Goal: Task Accomplishment & Management: Complete application form

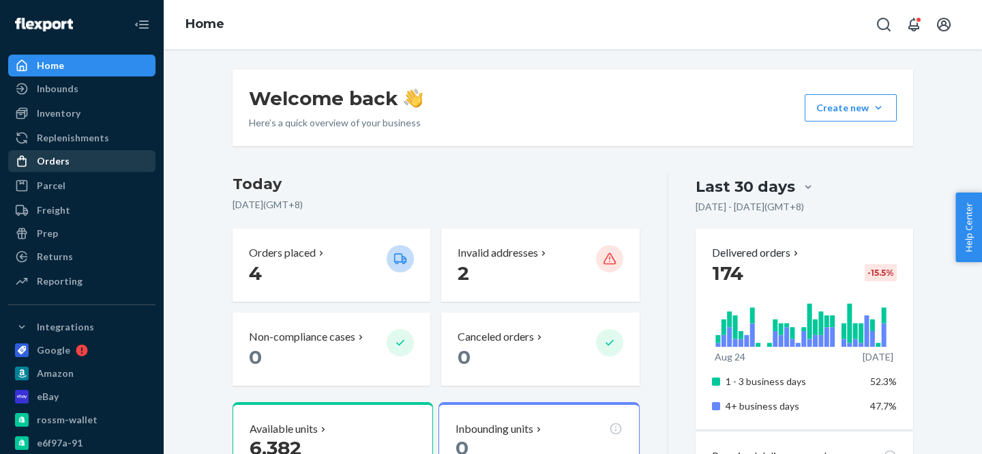
click at [56, 164] on div "Orders" at bounding box center [53, 161] width 33 height 14
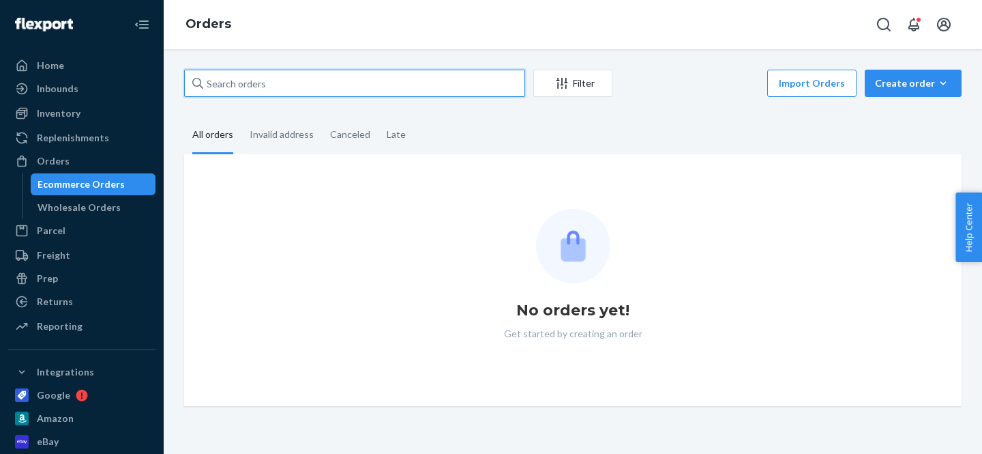
click at [366, 85] on input "text" at bounding box center [354, 83] width 341 height 27
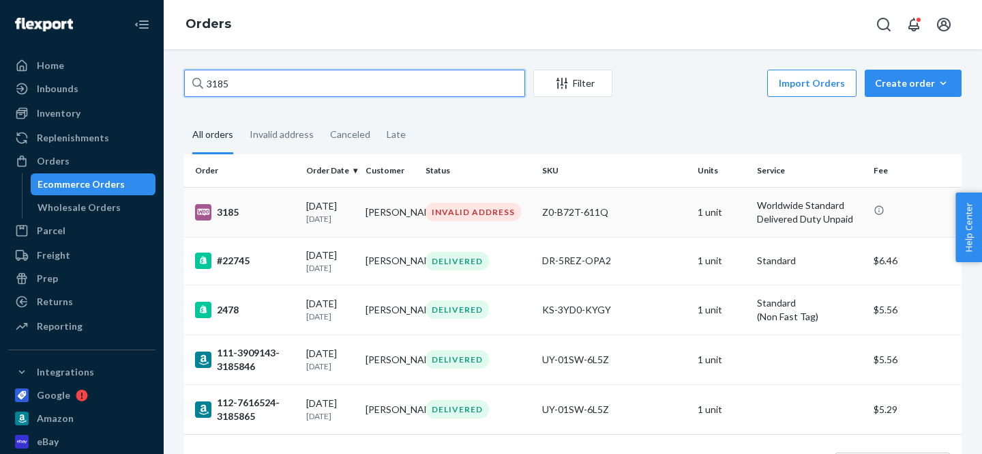
type input "3185"
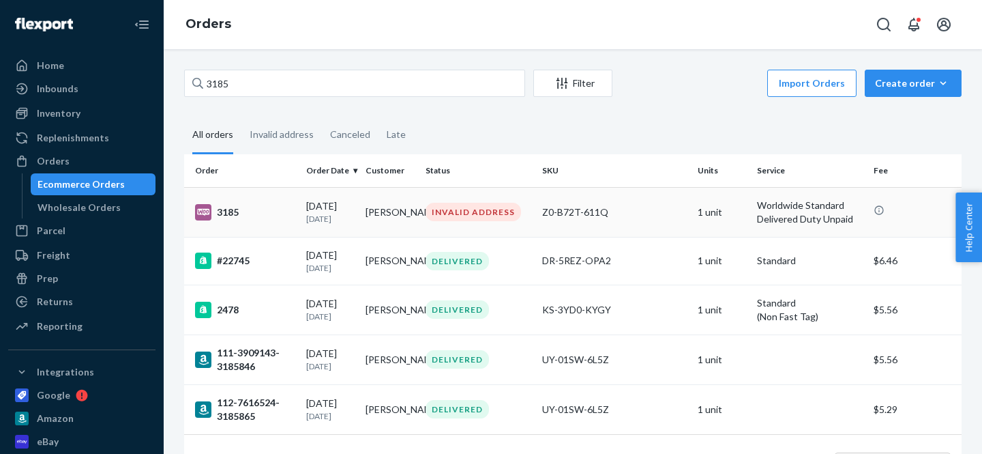
click at [229, 210] on div "3185" at bounding box center [245, 212] width 100 height 16
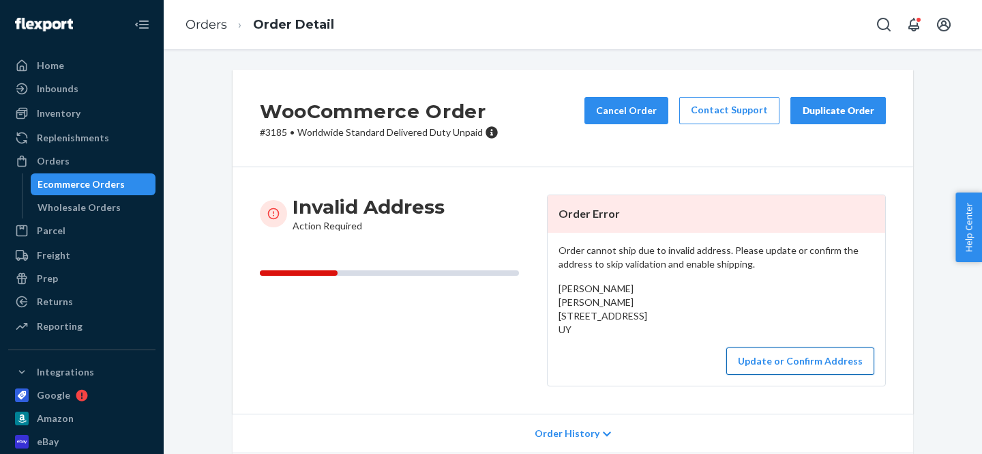
click at [800, 374] on button "Update or Confirm Address" at bounding box center [800, 360] width 148 height 27
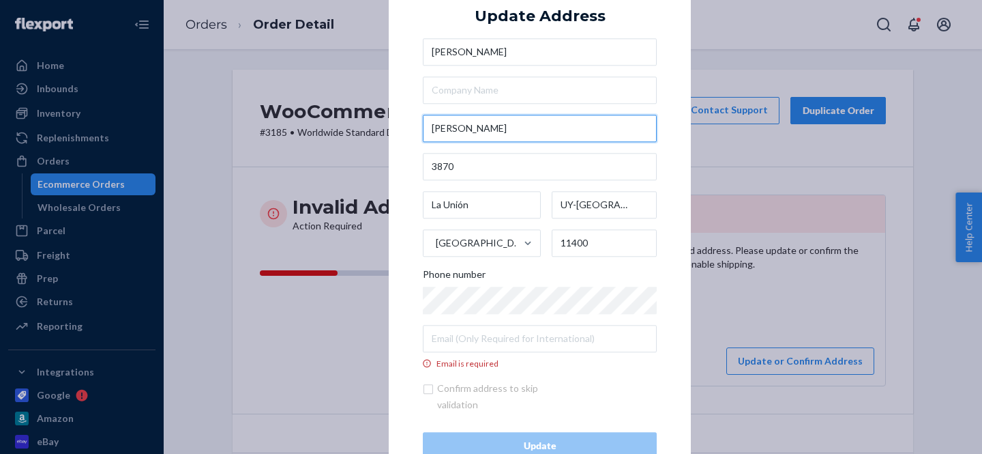
click at [501, 123] on input "[PERSON_NAME]" at bounding box center [540, 128] width 234 height 27
click at [501, 124] on input "[PERSON_NAME]" at bounding box center [540, 128] width 234 height 27
paste input "3870"
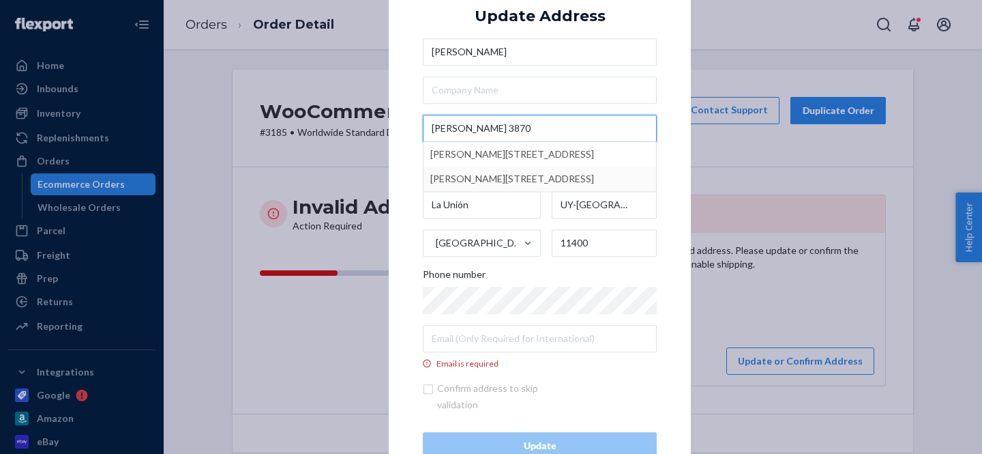
type input "[PERSON_NAME] 3870"
click at [674, 206] on div "× Update Address [PERSON_NAME] Juan [STREET_ADDRESS][PERSON_NAME][PERSON_NAME] …" at bounding box center [540, 226] width 302 height 533
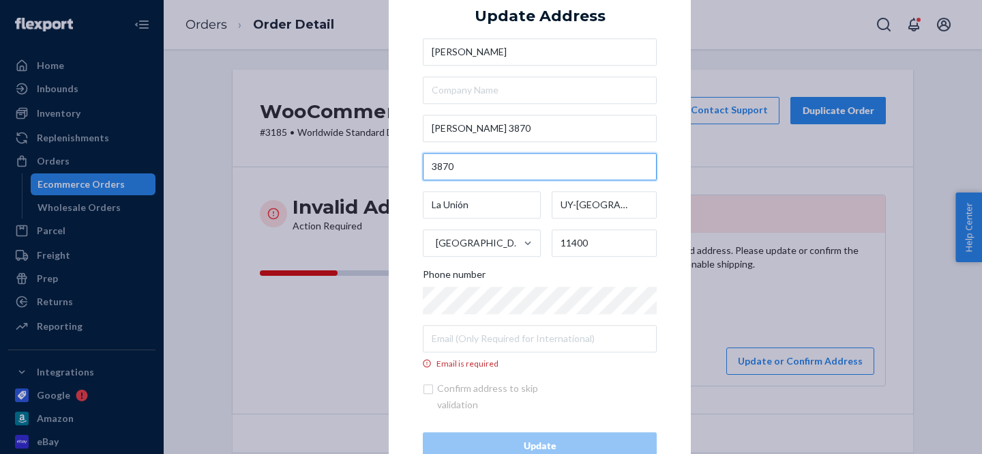
drag, startPoint x: 494, startPoint y: 166, endPoint x: 400, endPoint y: 166, distance: 94.1
click at [400, 166] on div "× Update Address [PERSON_NAME][STREET_ADDRESS][PERSON_NAME] Phone number Email …" at bounding box center [540, 226] width 302 height 533
type input "Suite 2"
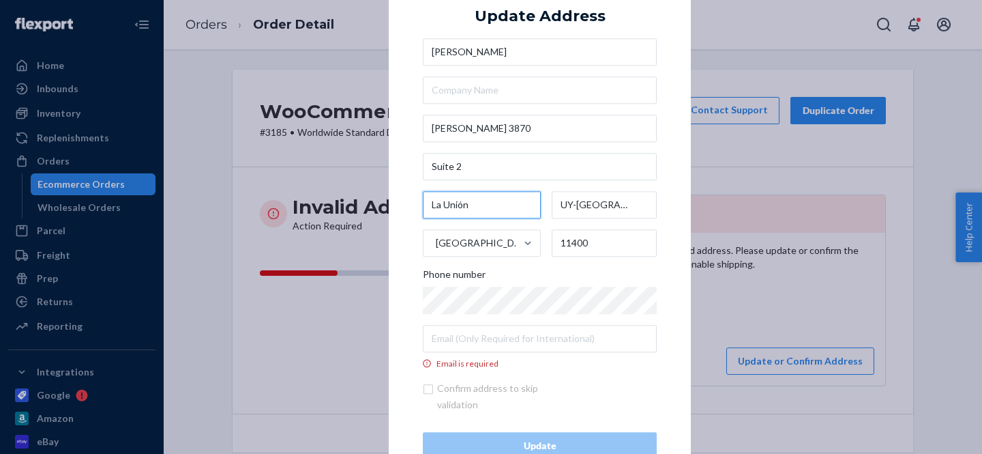
click at [468, 203] on input "La Unión" at bounding box center [482, 204] width 118 height 27
paste input "Province: [GEOGRAPHIC_DATA]"
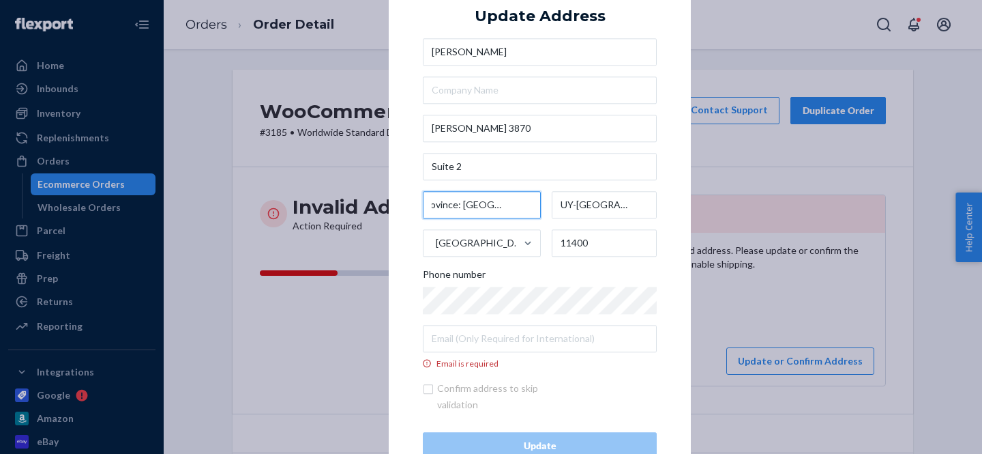
type input "Province: [GEOGRAPHIC_DATA]"
drag, startPoint x: 476, startPoint y: 203, endPoint x: 364, endPoint y: 199, distance: 111.9
click at [364, 199] on div "× Update Address [PERSON_NAME][STREET_ADDRESS][PERSON_NAME] Phone number Email …" at bounding box center [491, 227] width 982 height 454
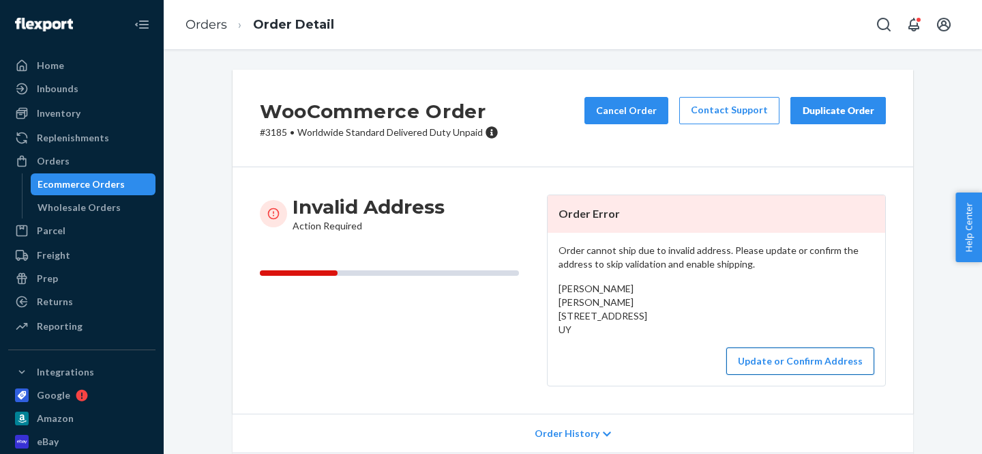
click at [766, 374] on button "Update or Confirm Address" at bounding box center [800, 360] width 148 height 27
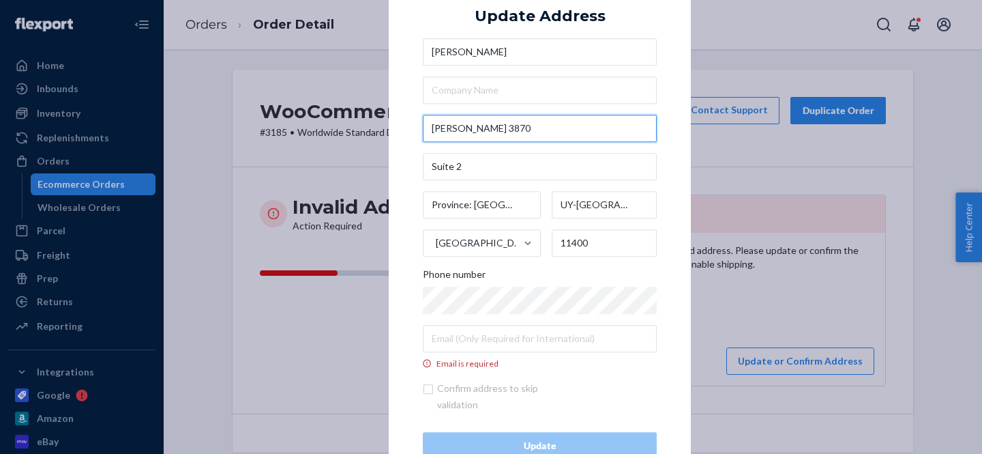
click at [541, 127] on input "[PERSON_NAME] 3870" at bounding box center [540, 128] width 234 height 27
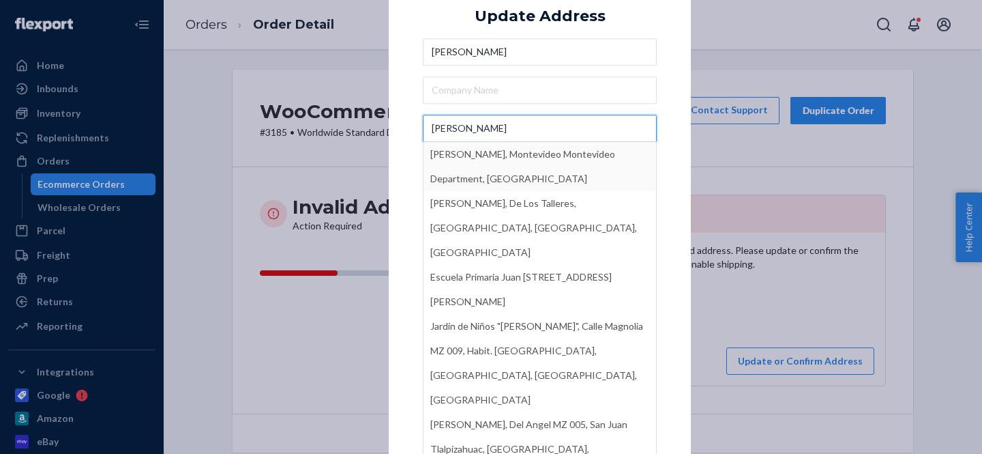
type input "[PERSON_NAME]"
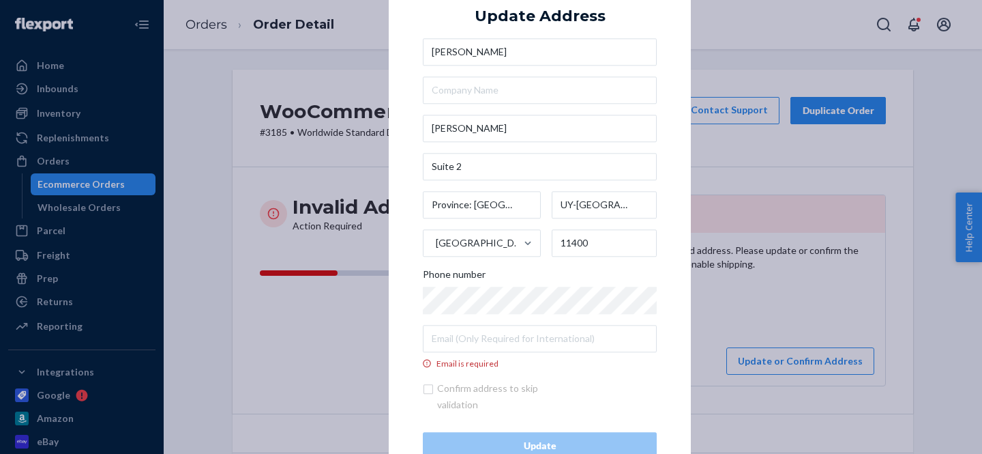
click at [669, 113] on div "× Update Address [PERSON_NAME][STREET_ADDRESS][PERSON_NAME] Phone number Email …" at bounding box center [540, 226] width 302 height 533
click at [493, 165] on input "Suite 2" at bounding box center [540, 166] width 234 height 27
paste input "3870"
type input "Suite 2 3870"
drag, startPoint x: 477, startPoint y: 205, endPoint x: 394, endPoint y: 205, distance: 82.5
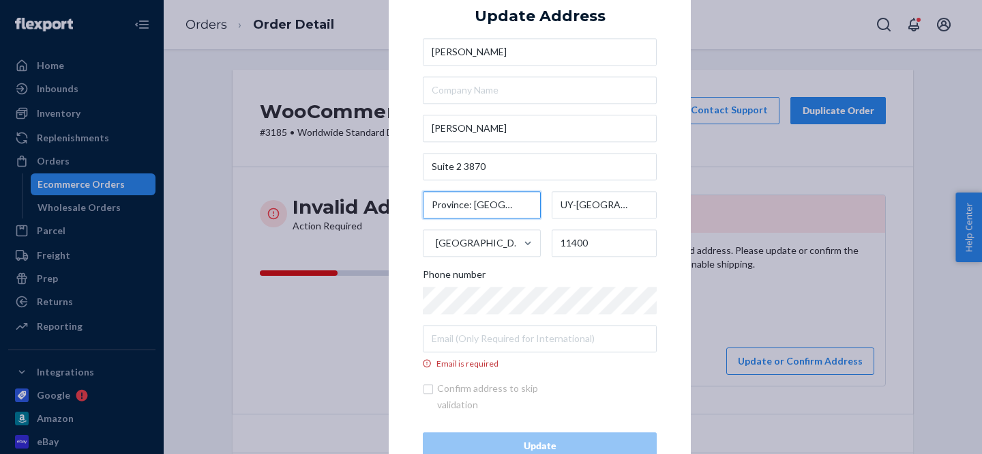
click at [394, 205] on div "× Update Address [PERSON_NAME][STREET_ADDRESS][PERSON_NAME] Phone number Email …" at bounding box center [540, 226] width 302 height 533
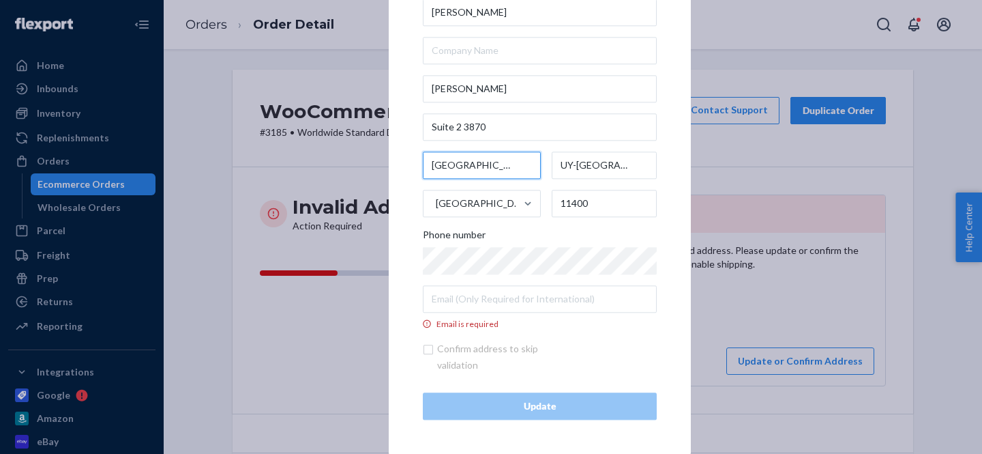
type input "[GEOGRAPHIC_DATA]"
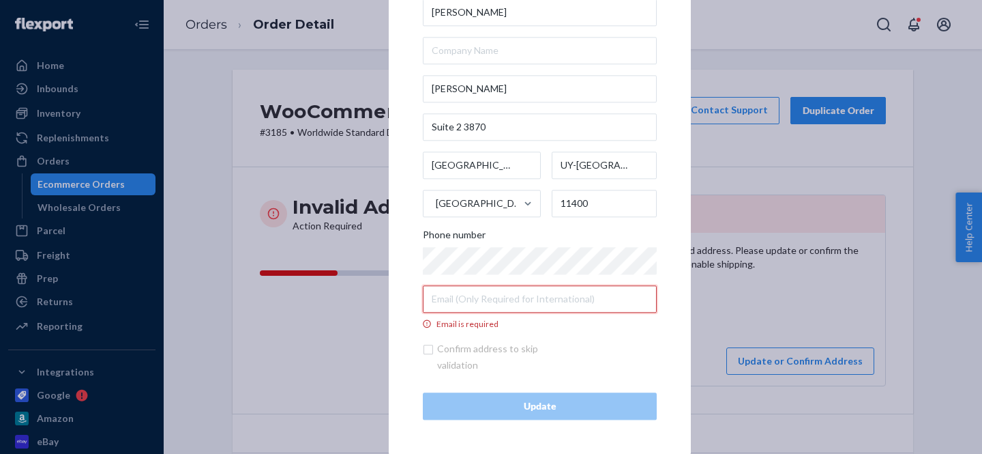
click at [492, 295] on input "Email is required" at bounding box center [540, 298] width 234 height 27
paste input "[EMAIL_ADDRESS][DOMAIN_NAME]"
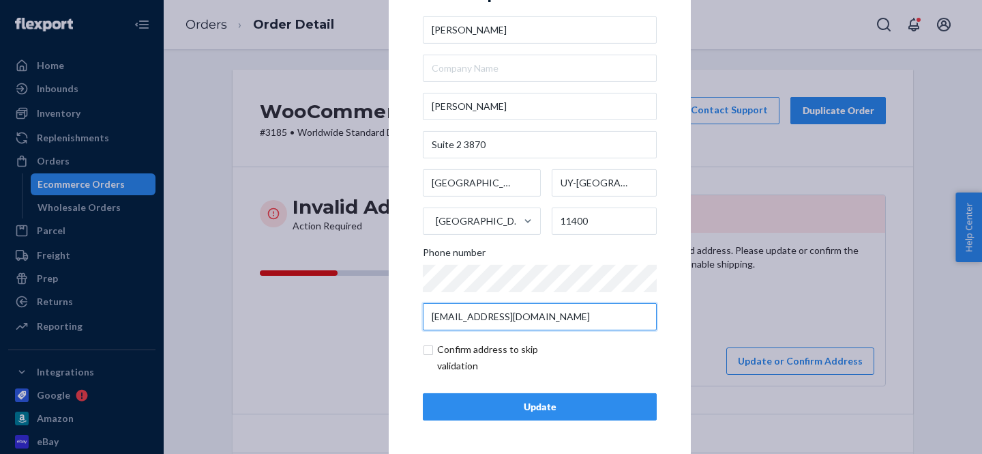
type input "[EMAIL_ADDRESS][DOMAIN_NAME]"
click at [430, 347] on input "checkbox" at bounding box center [502, 357] width 158 height 33
checkbox input "true"
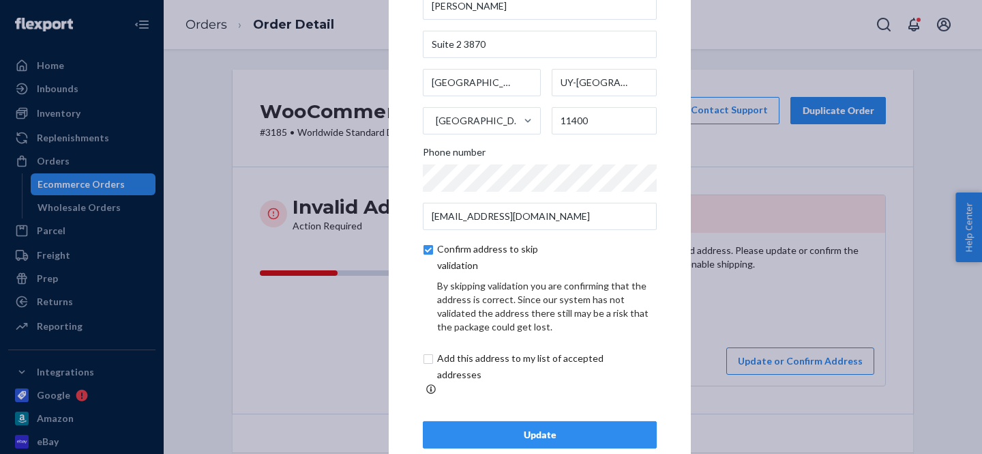
scroll to position [88, 0]
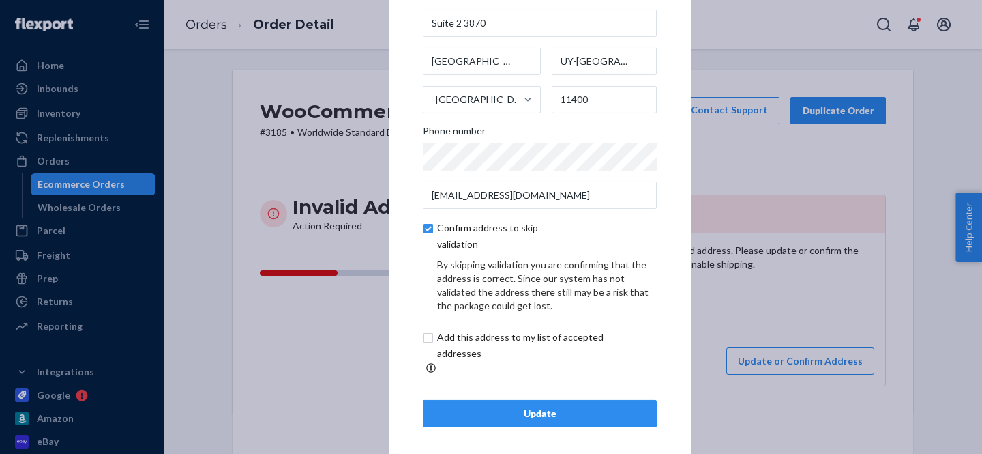
click at [431, 350] on input "checkbox" at bounding box center [536, 345] width 227 height 33
checkbox input "true"
click at [508, 413] on button "Update" at bounding box center [540, 413] width 234 height 27
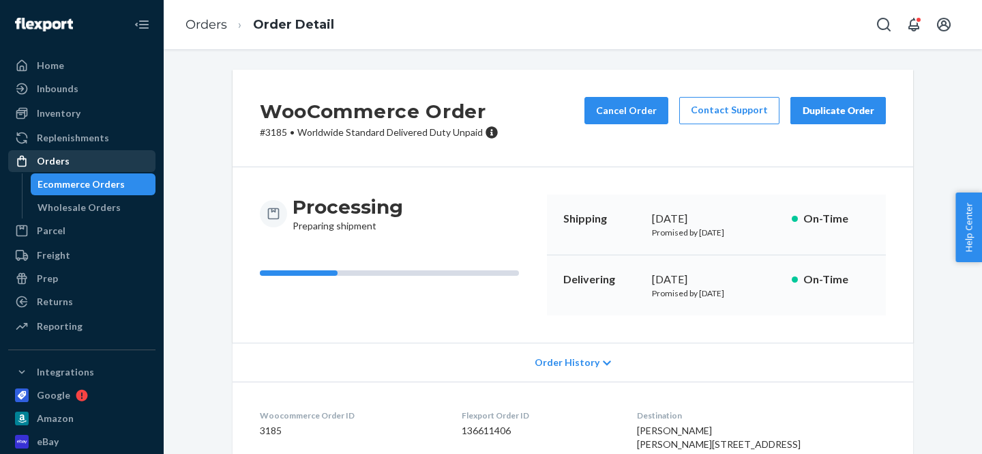
click at [71, 162] on div "Orders" at bounding box center [82, 160] width 145 height 19
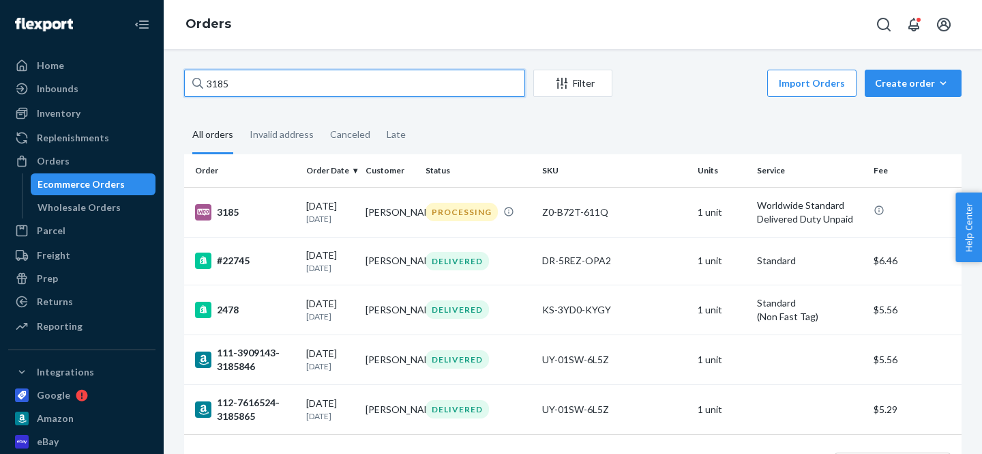
click at [237, 80] on input "3185" at bounding box center [354, 83] width 341 height 27
paste input "96"
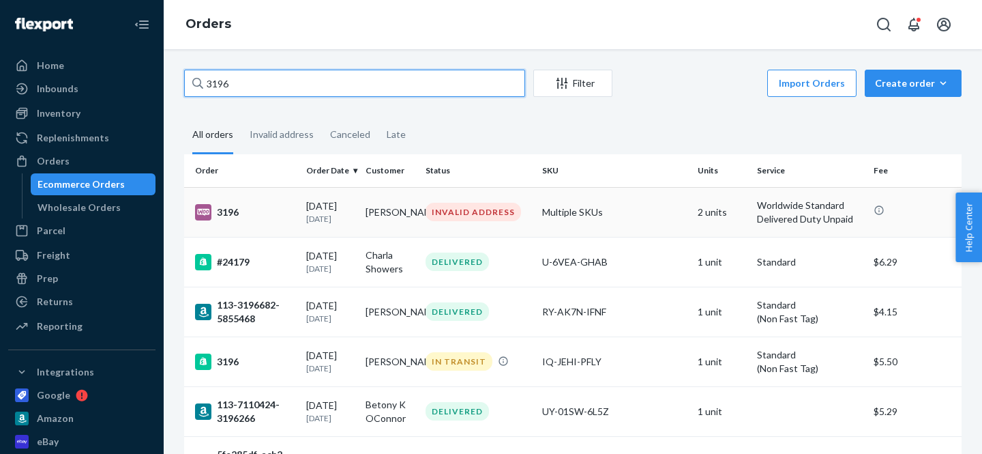
type input "3196"
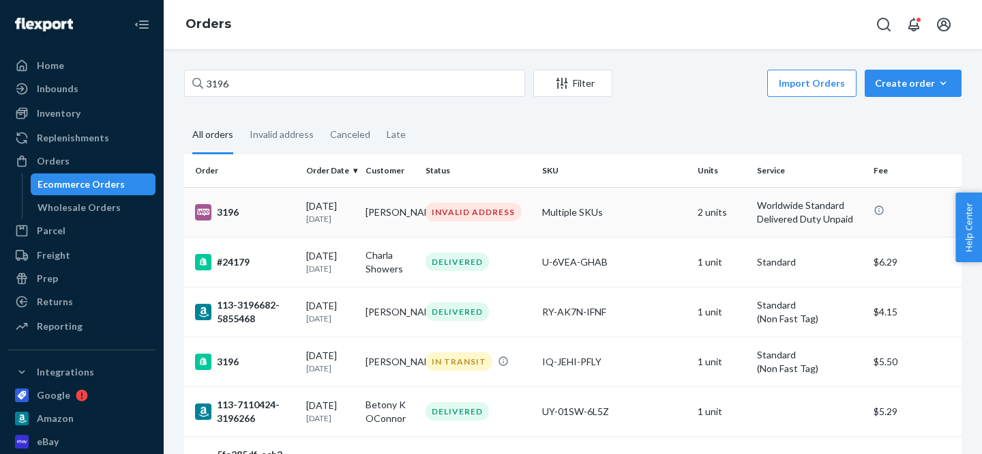
click at [233, 218] on div "3196" at bounding box center [245, 212] width 100 height 16
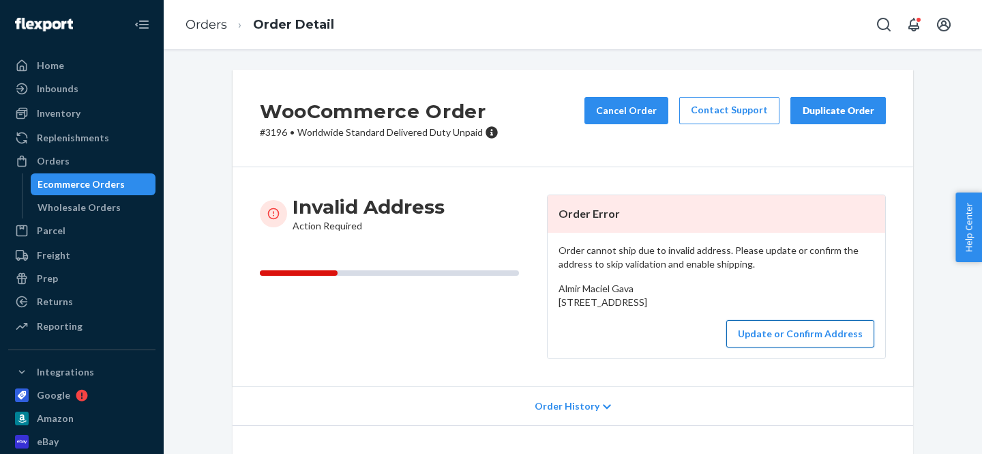
click at [762, 347] on button "Update or Confirm Address" at bounding box center [800, 333] width 148 height 27
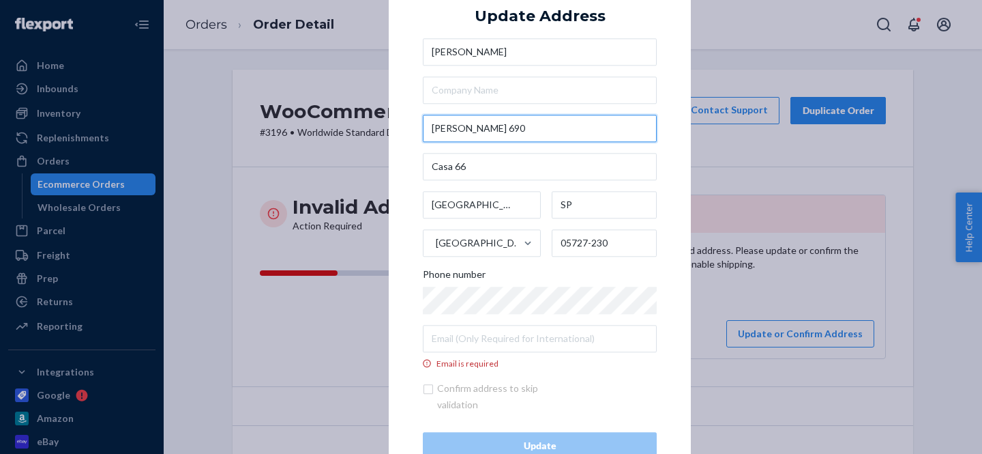
click at [483, 132] on input "[PERSON_NAME] 690" at bounding box center [540, 128] width 234 height 27
paste input "[STREET_ADDRESS][PERSON_NAME] 0572723"
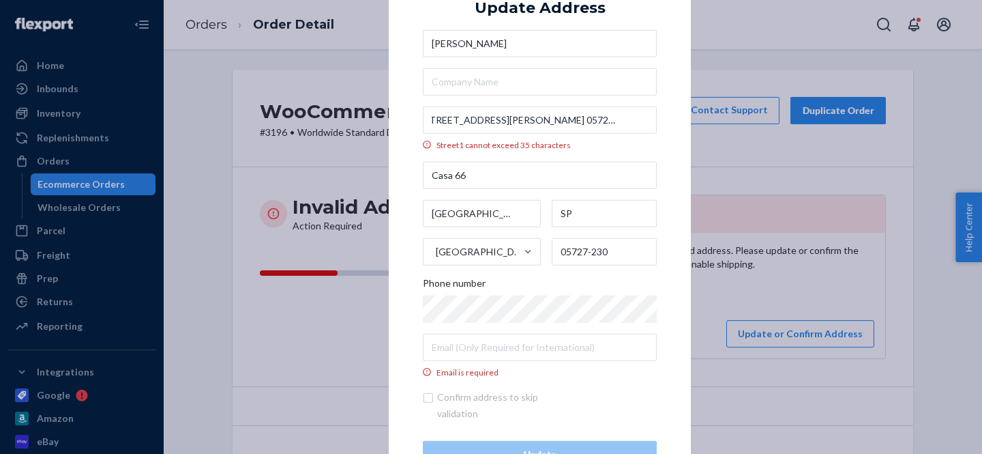
click at [675, 108] on div "× Update Address [STREET_ADDRESS][PERSON_NAME] 05727230 Street1 cannot [STREET_…" at bounding box center [540, 227] width 302 height 550
click at [482, 119] on input "[STREET_ADDRESS][PERSON_NAME] 05727230" at bounding box center [540, 119] width 234 height 27
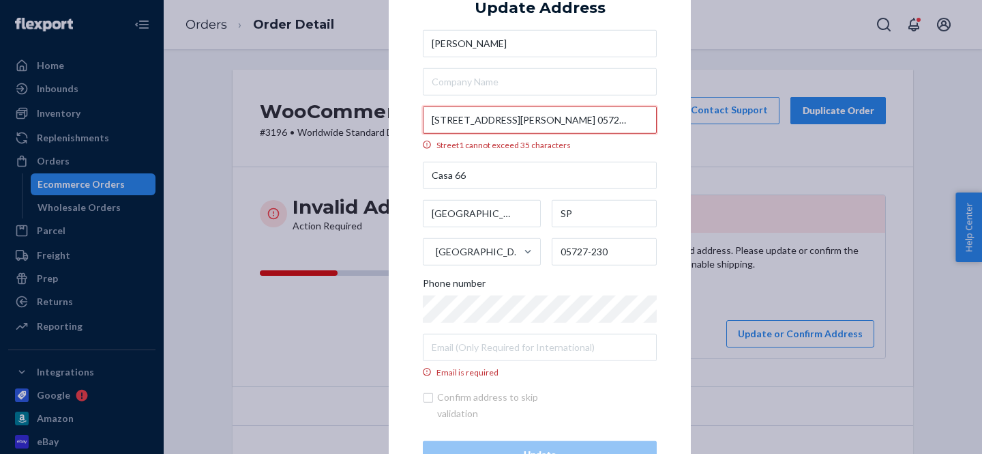
paste input "[PERSON_NAME] 69"
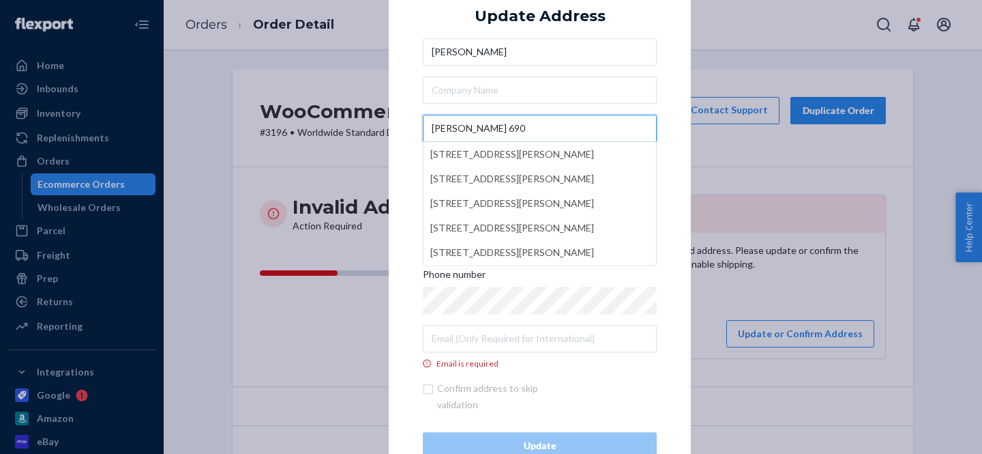
type input "[PERSON_NAME] 690"
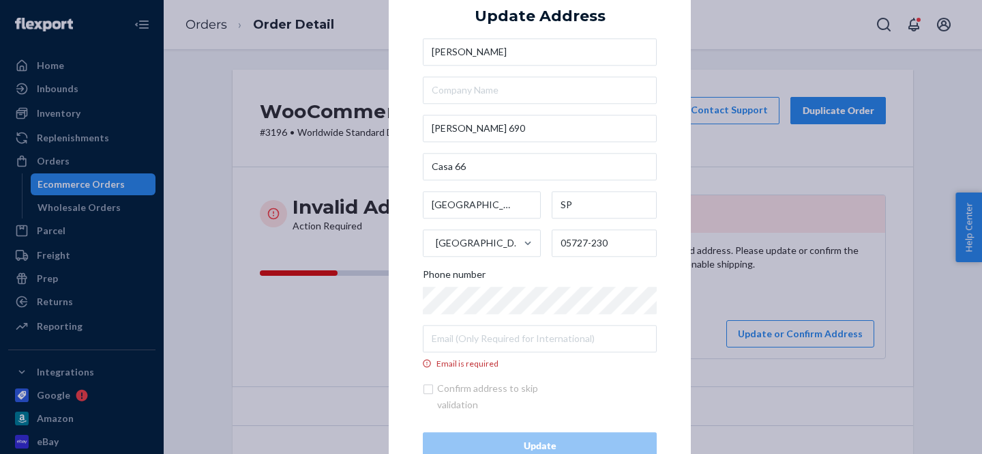
click at [676, 124] on div "× Update Address [PERSON_NAME][STREET_ADDRESS][PERSON_NAME] [PHONE_NUMBER] Phon…" at bounding box center [540, 226] width 302 height 533
drag, startPoint x: 455, startPoint y: 168, endPoint x: 399, endPoint y: 168, distance: 55.9
click at [399, 168] on div "× Update Address [PERSON_NAME][STREET_ADDRESS][PERSON_NAME] [PHONE_NUMBER] Phon…" at bounding box center [540, 226] width 302 height 533
type input "66"
click at [471, 338] on input "Email is required" at bounding box center [540, 338] width 234 height 27
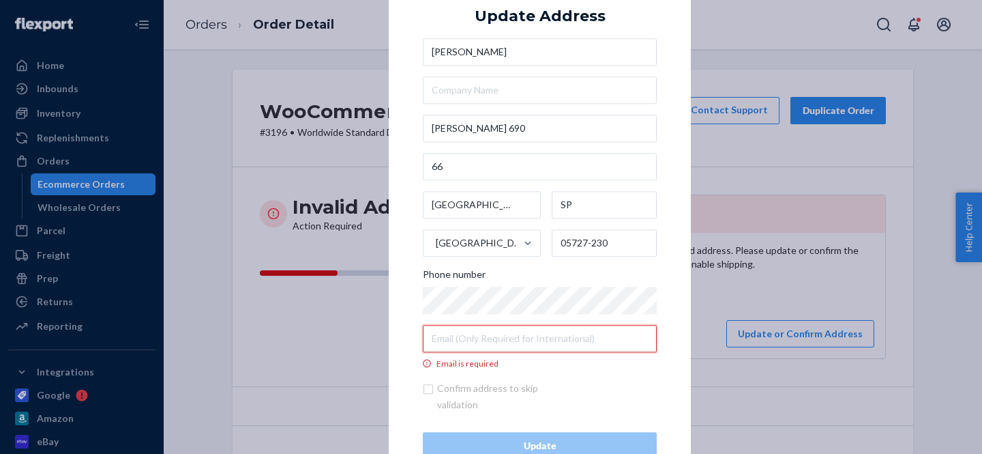
paste input "[EMAIL_ADDRESS][DOMAIN_NAME]"
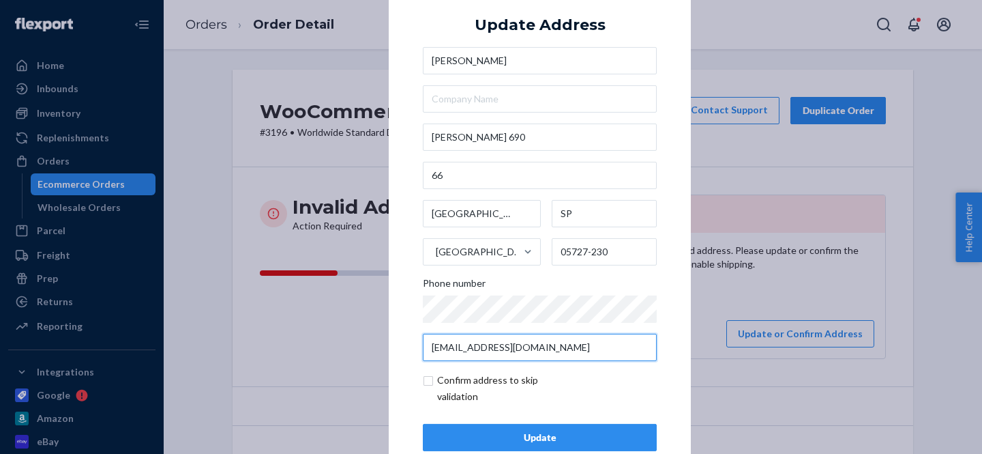
type input "[EMAIL_ADDRESS][DOMAIN_NAME]"
click at [430, 380] on input "checkbox" at bounding box center [502, 388] width 158 height 33
checkbox input "true"
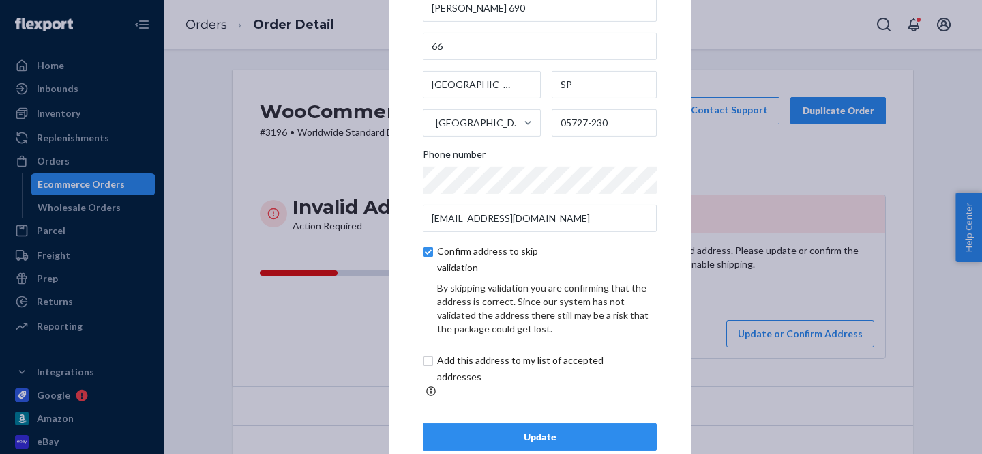
scroll to position [88, 0]
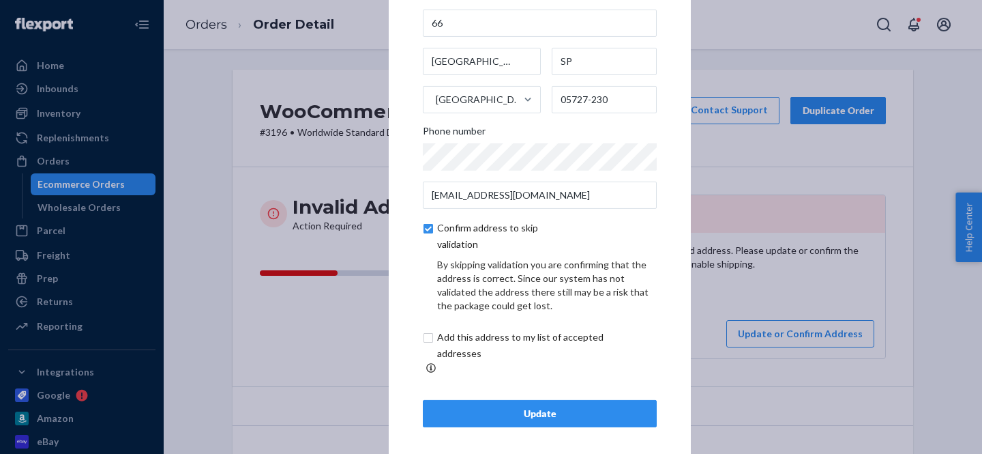
click at [429, 350] on input "checkbox" at bounding box center [536, 345] width 227 height 33
checkbox input "true"
click at [496, 400] on button "Update" at bounding box center [540, 413] width 234 height 27
